Goal: Information Seeking & Learning: Understand process/instructions

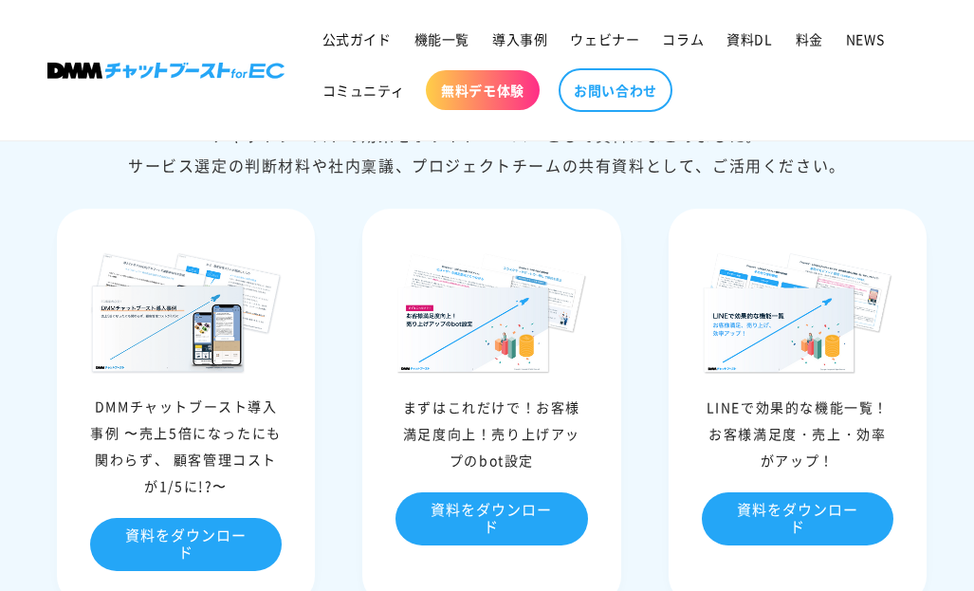
scroll to position [9949, 0]
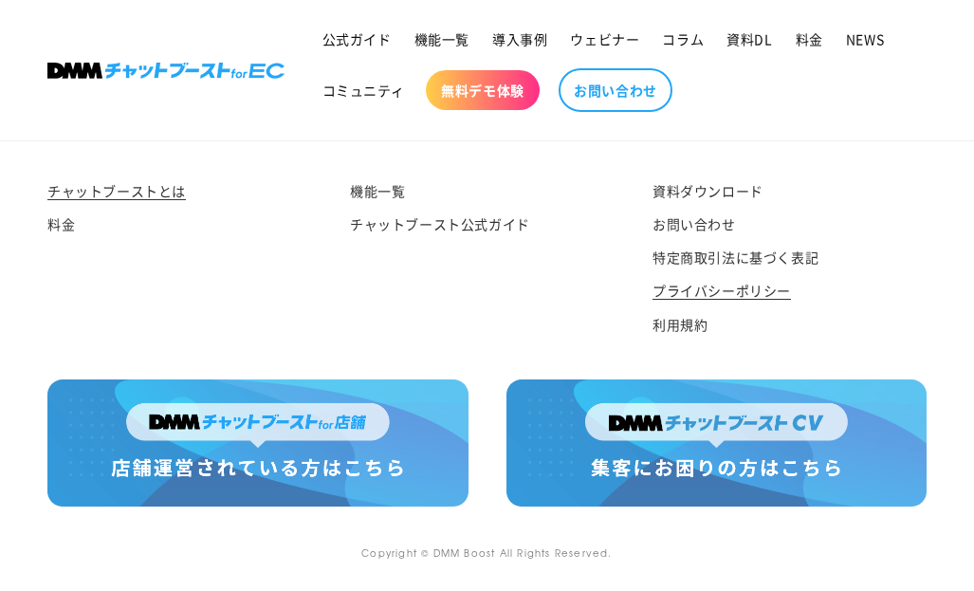
click at [711, 284] on link "プライバシーポリシー" at bounding box center [721, 290] width 138 height 33
click at [695, 327] on link "利用規約" at bounding box center [679, 324] width 55 height 33
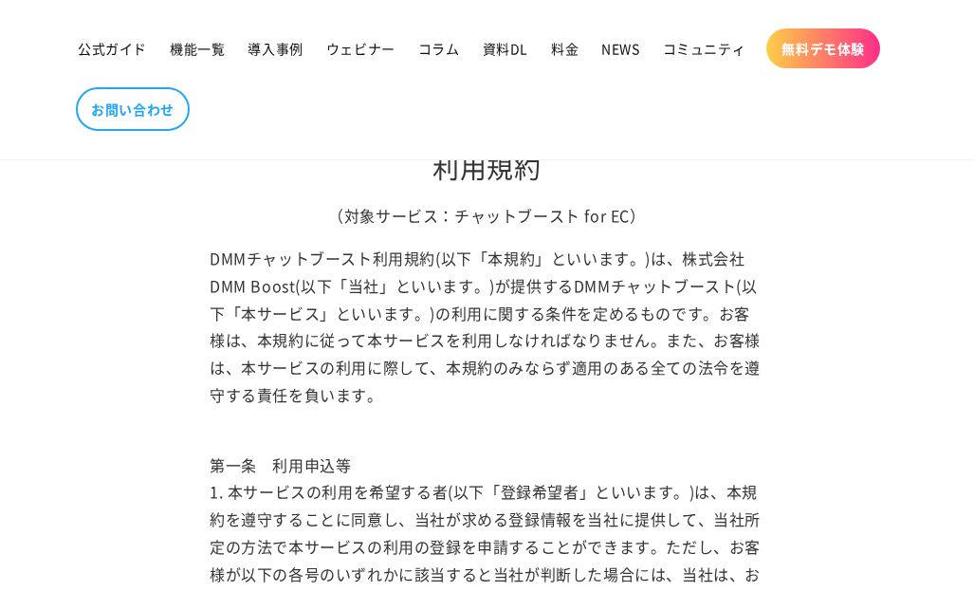
scroll to position [123, 0]
drag, startPoint x: 682, startPoint y: 260, endPoint x: 296, endPoint y: 288, distance: 387.0
click at [296, 288] on p "DMMチャットブースト利用規約(以下「本規約」といいます。)は、株式会社DMM Boost(以下「当社」といいます。)が提供するDMMチャットブースト(以下「…" at bounding box center [487, 326] width 555 height 164
